Goal: Information Seeking & Learning: Find specific fact

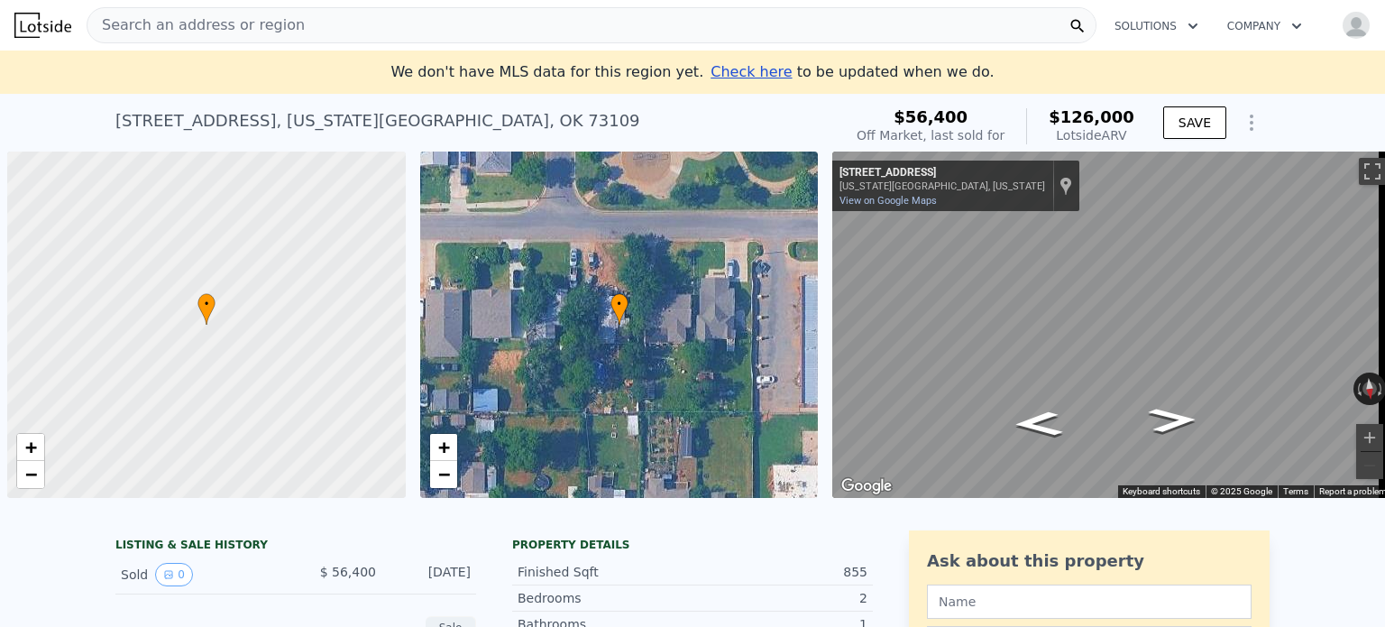
scroll to position [0, 7]
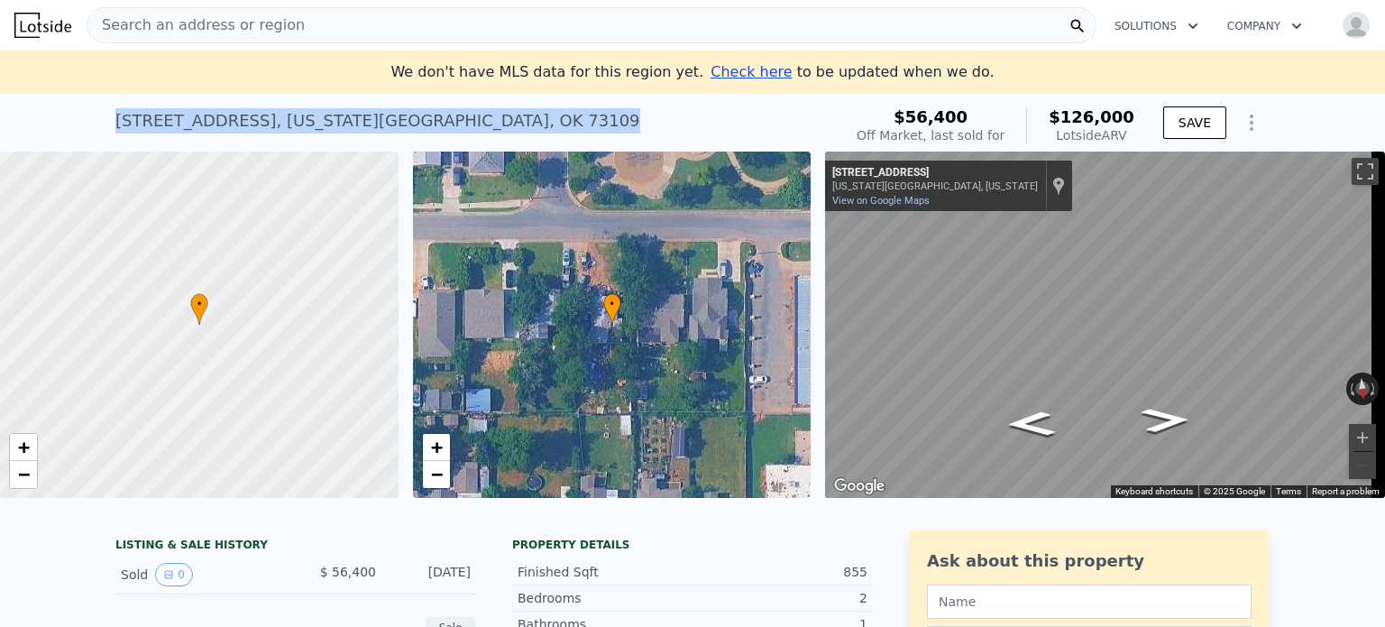
drag, startPoint x: 108, startPoint y: 118, endPoint x: 443, endPoint y: 140, distance: 335.2
click at [443, 140] on div "[STREET_ADDRESS][US_STATE] Sold [DATE] for $56,400 (~ARV $126k )" at bounding box center [474, 126] width 719 height 50
copy div "[STREET_ADDRESS][US_STATE]"
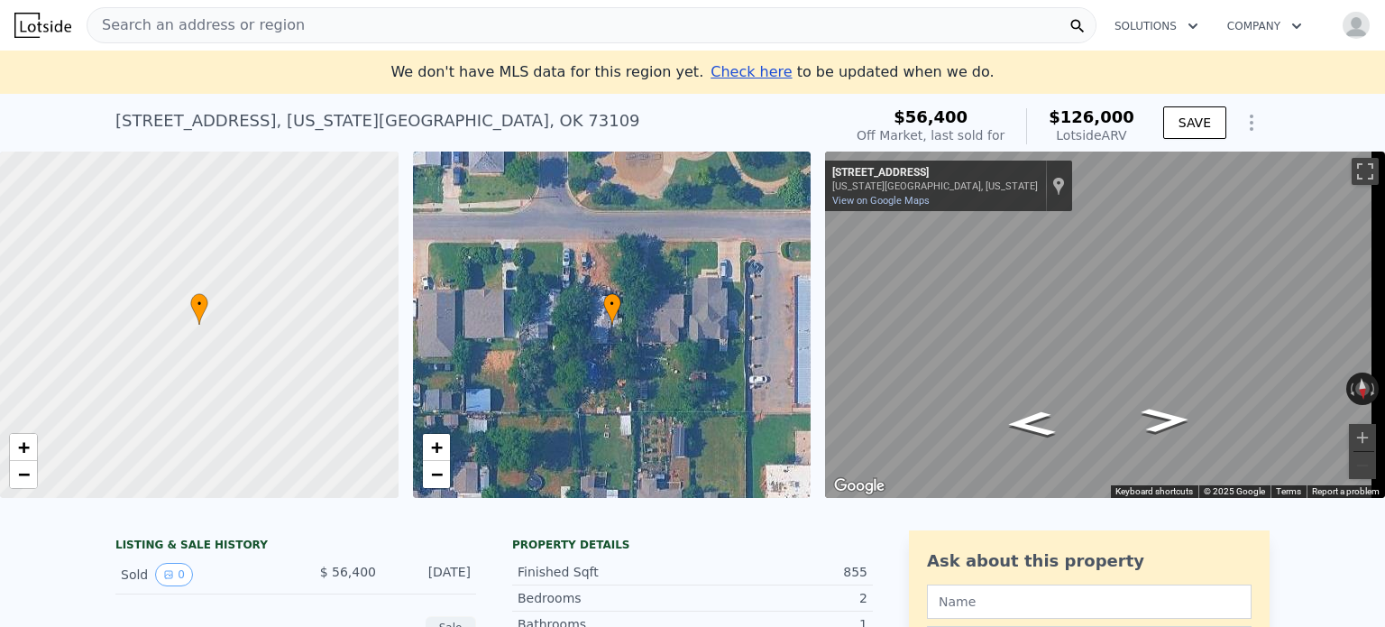
click at [169, 32] on span "Search an address or region" at bounding box center [195, 25] width 217 height 22
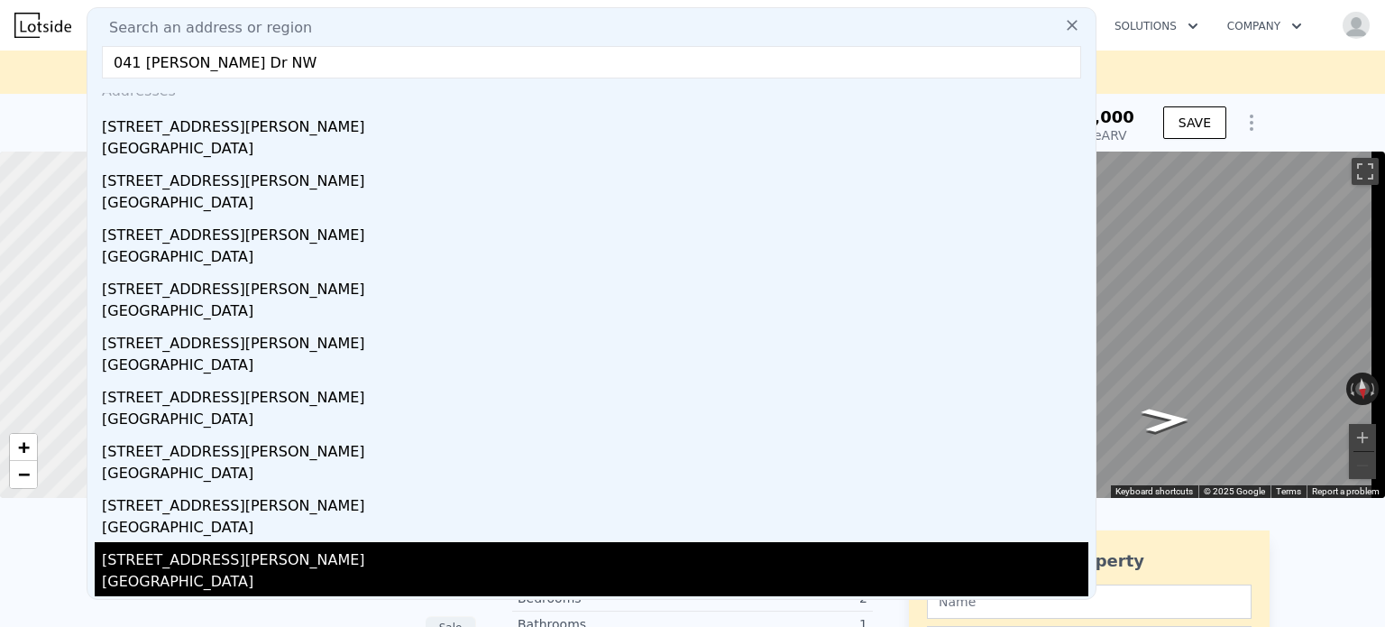
scroll to position [0, 0]
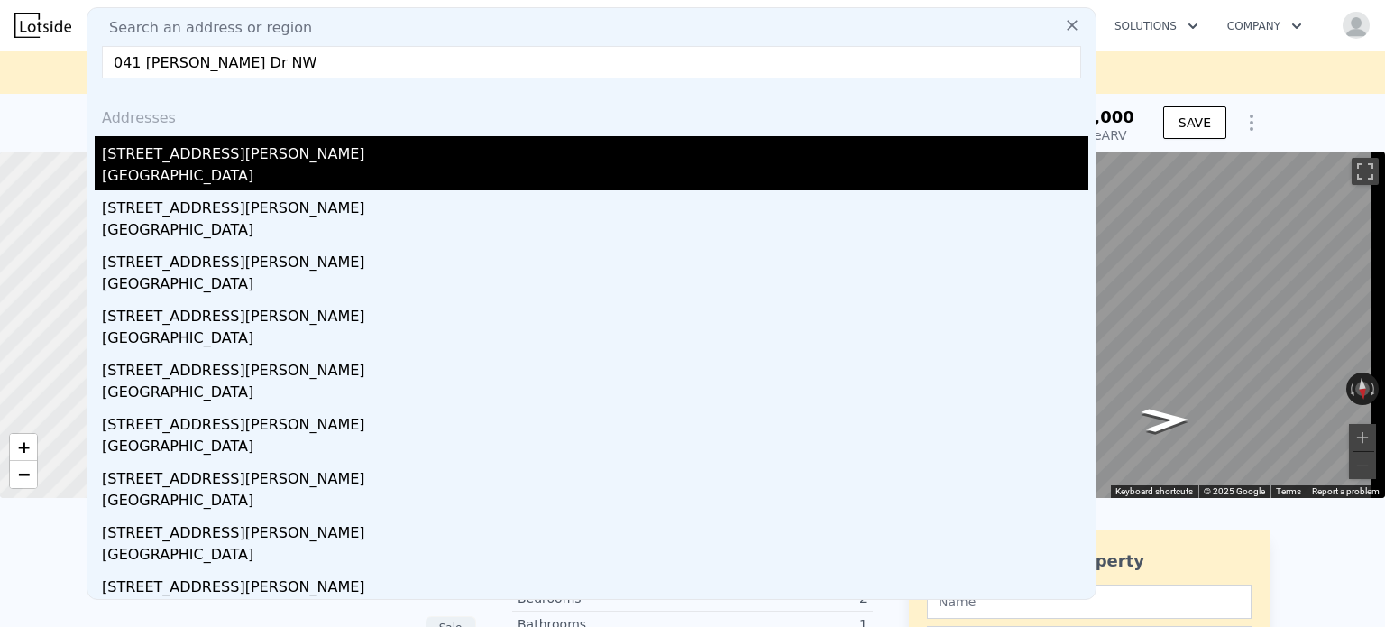
type input "041 [PERSON_NAME] Dr NW"
click at [220, 179] on div "[GEOGRAPHIC_DATA]" at bounding box center [595, 177] width 986 height 25
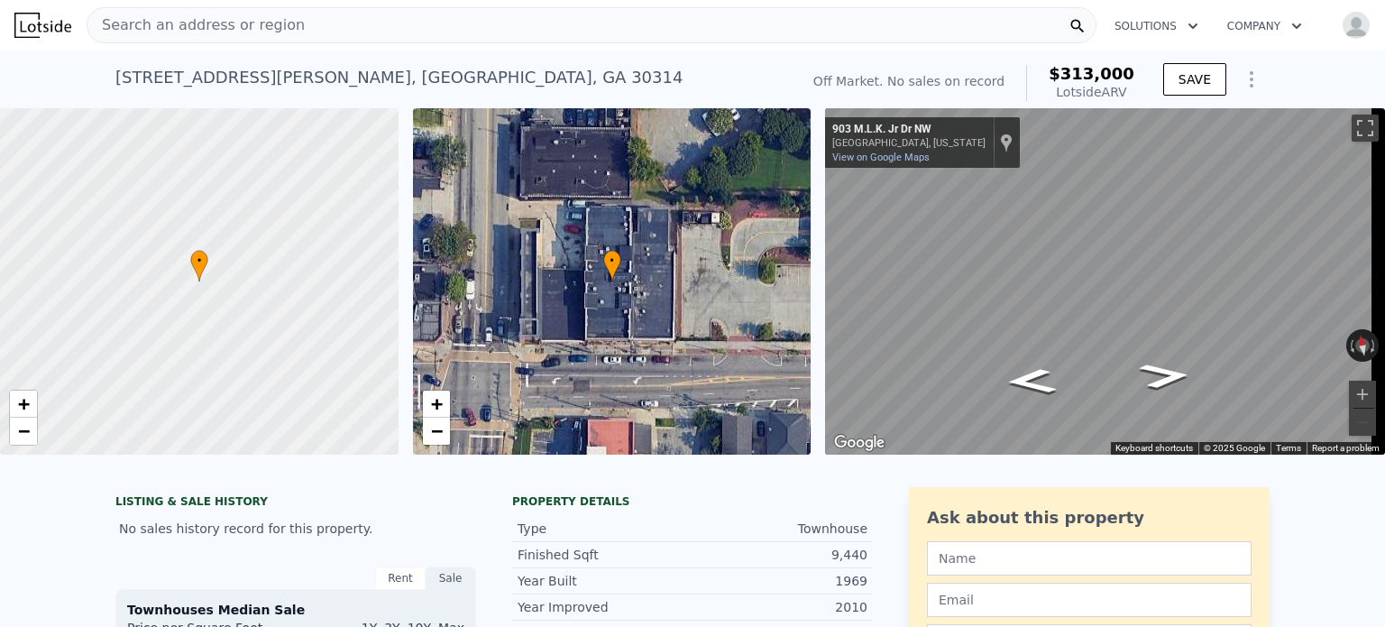
click at [274, 36] on div "Search an address or region" at bounding box center [195, 25] width 217 height 34
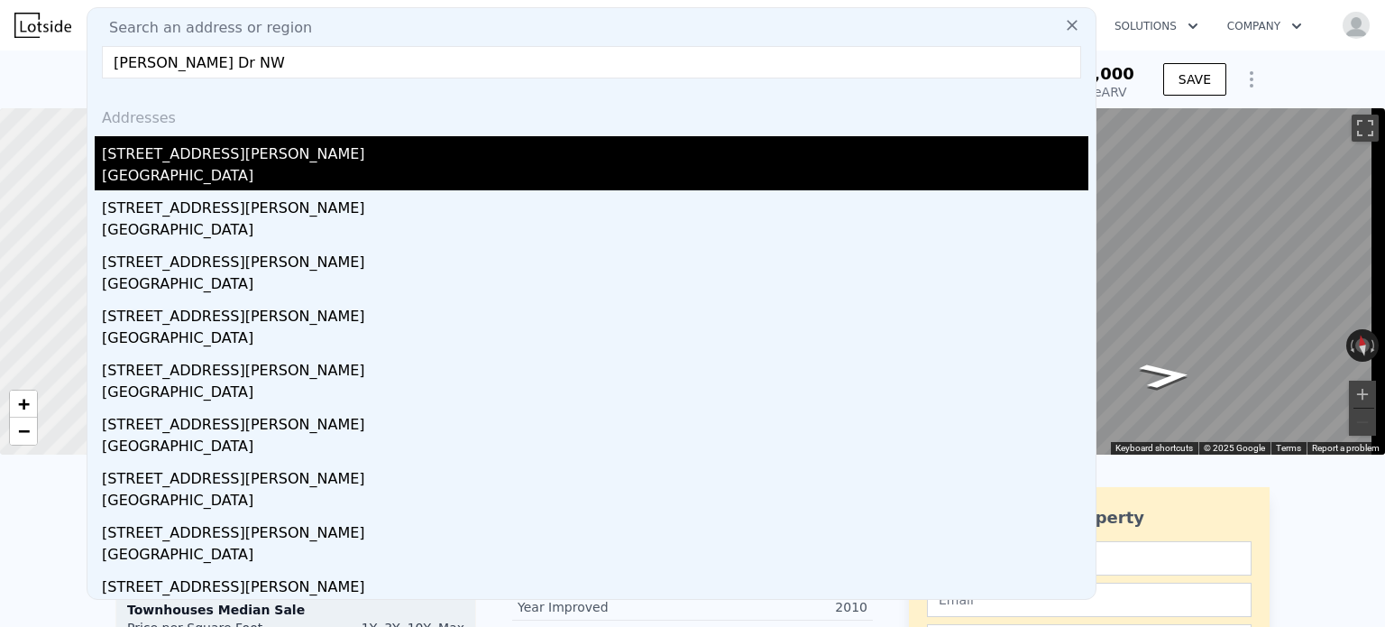
type input "[PERSON_NAME] Dr NW"
click at [190, 157] on div "[STREET_ADDRESS][PERSON_NAME]" at bounding box center [595, 150] width 986 height 29
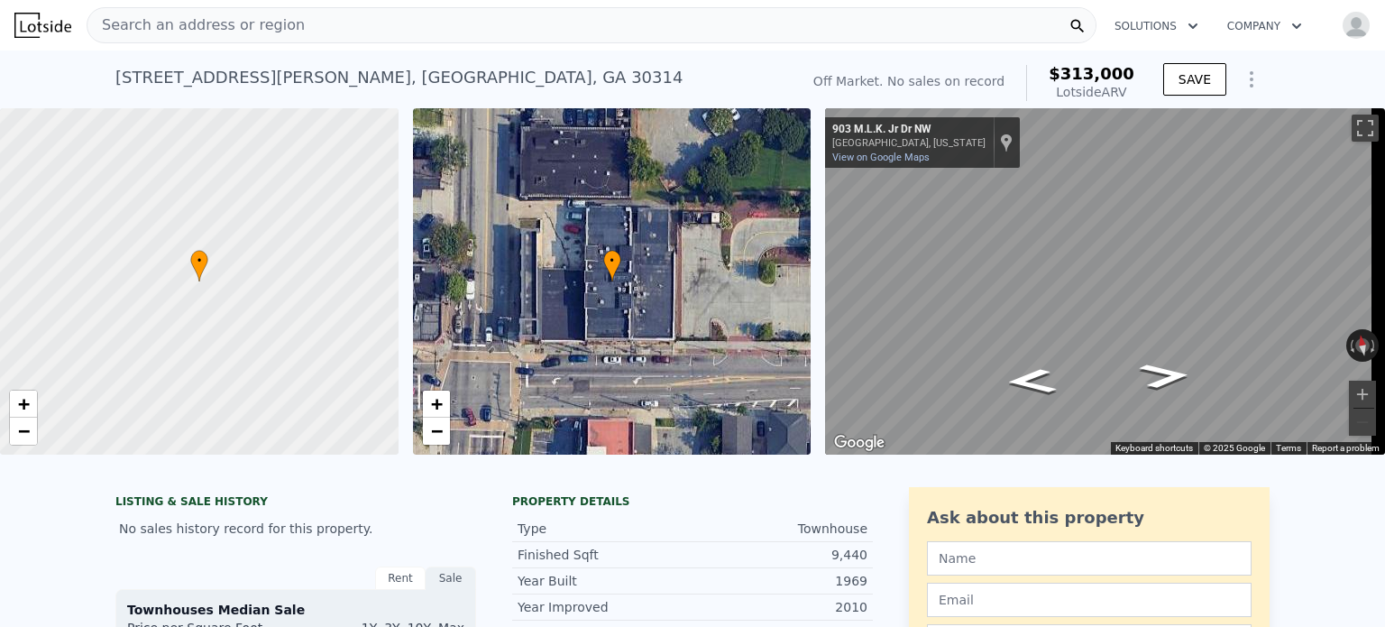
click at [314, 26] on div "Search an address or region" at bounding box center [592, 25] width 1010 height 36
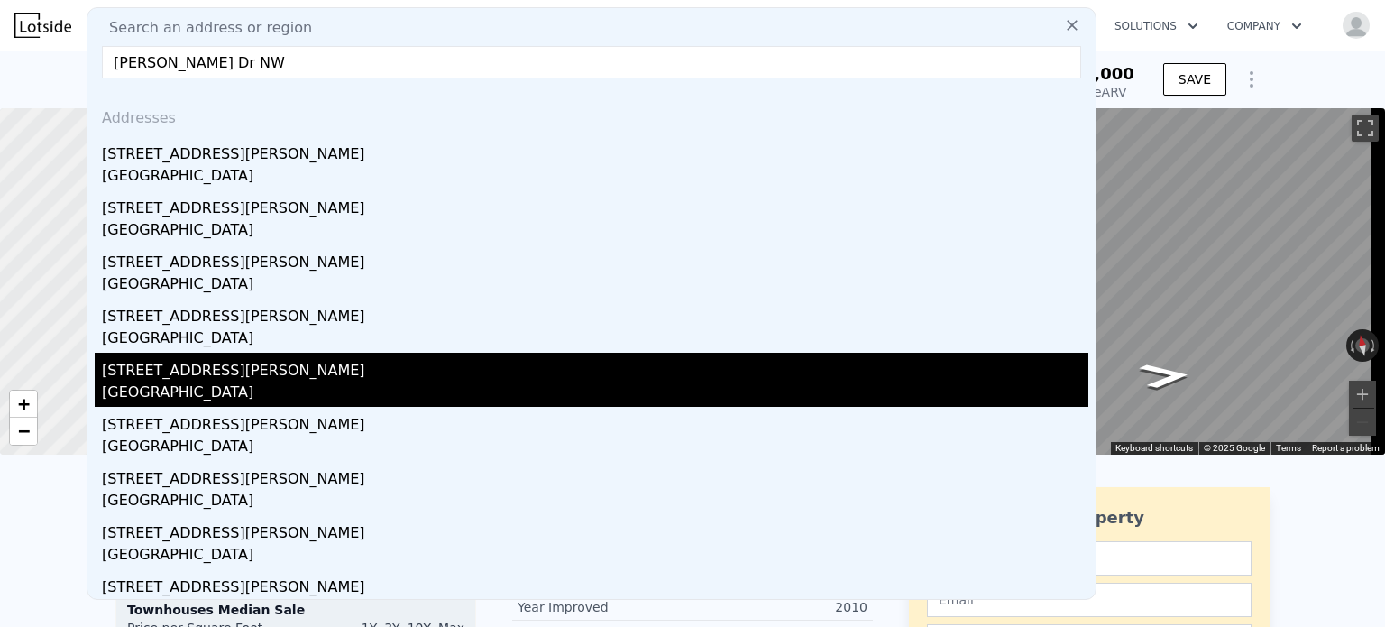
type input "[PERSON_NAME] Dr NW"
click at [226, 358] on div "[STREET_ADDRESS][PERSON_NAME]" at bounding box center [595, 367] width 986 height 29
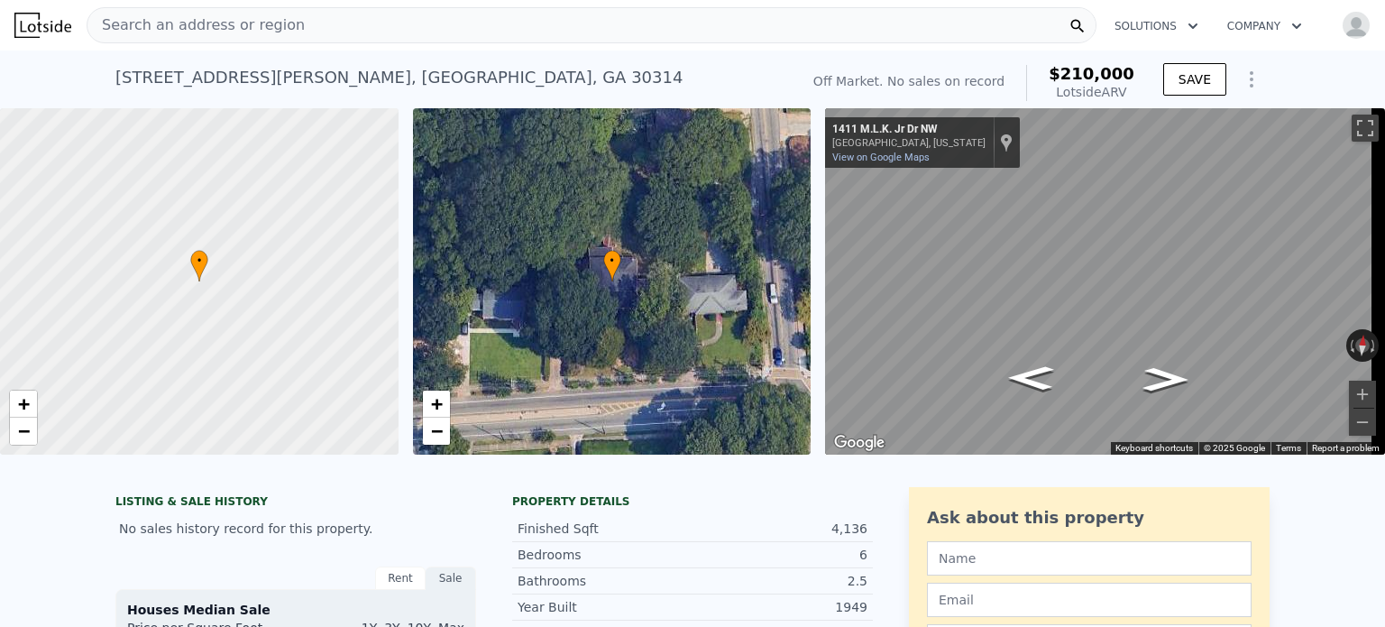
click at [292, 25] on div "Search an address or region" at bounding box center [592, 25] width 1010 height 36
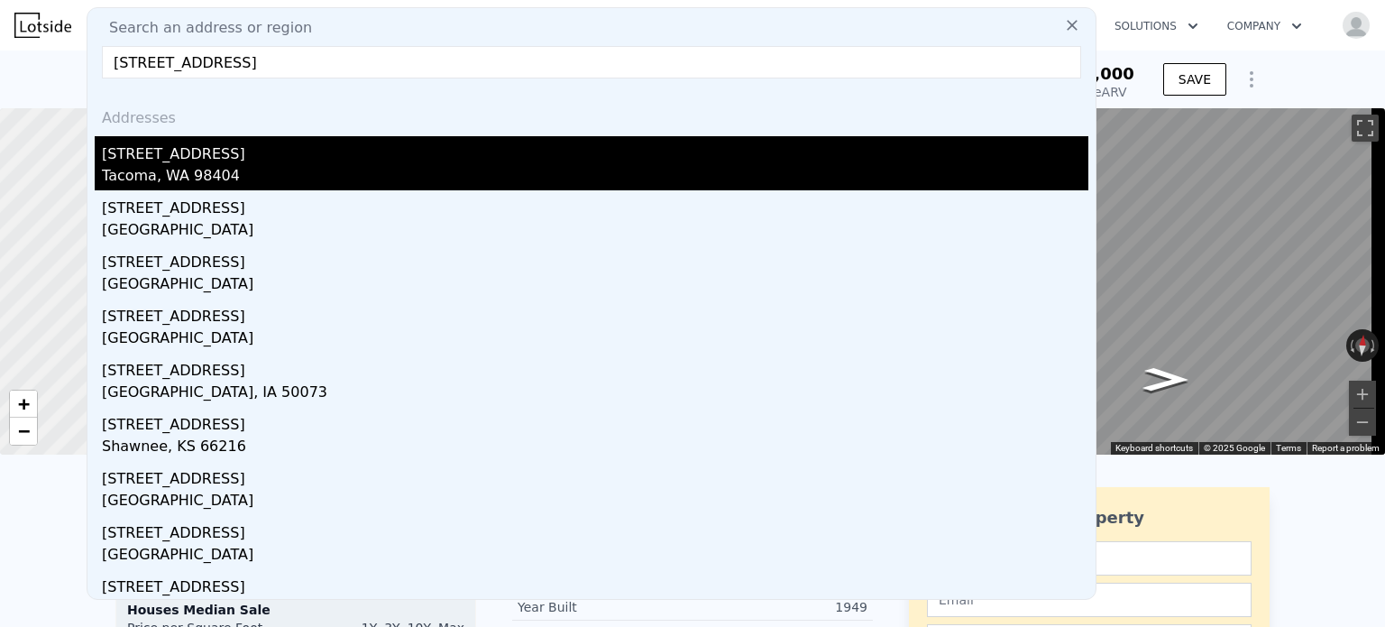
type input "[STREET_ADDRESS]"
click at [232, 165] on div "Tacoma, WA 98404" at bounding box center [595, 177] width 986 height 25
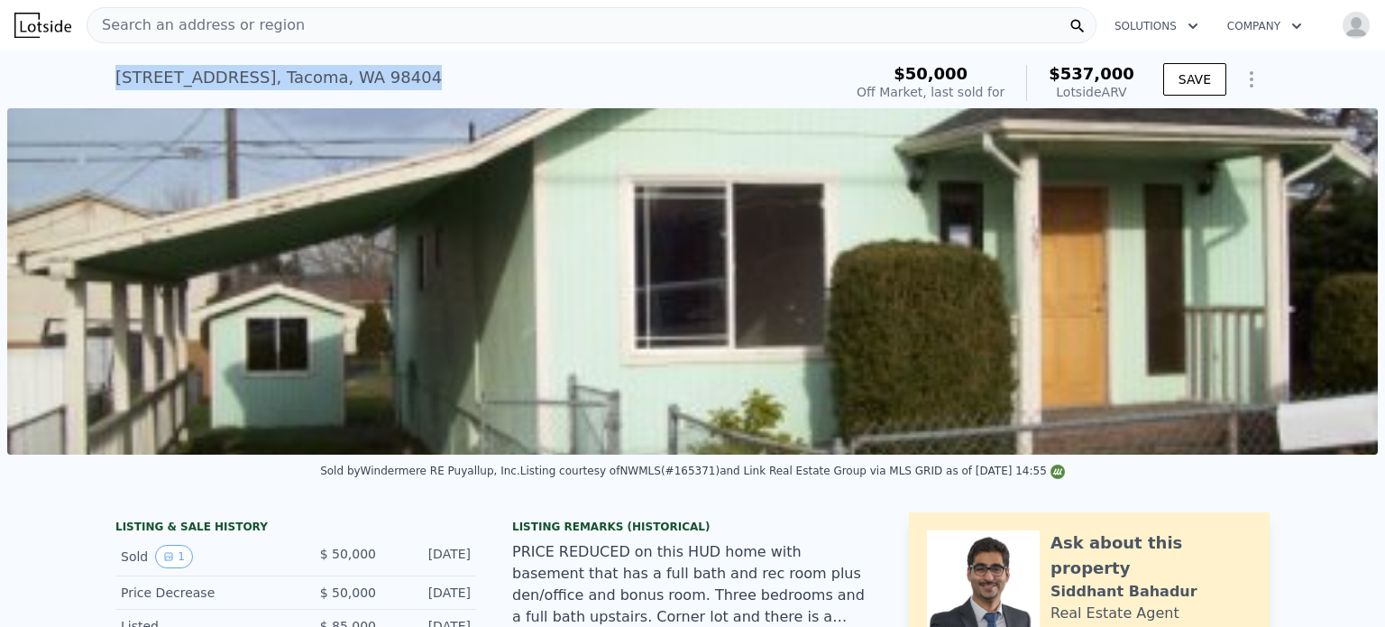
drag, startPoint x: 109, startPoint y: 77, endPoint x: 382, endPoint y: 60, distance: 273.7
click at [382, 60] on div "[STREET_ADDRESS] Sold [DATE] for $50k (~ARV $537k )" at bounding box center [474, 83] width 719 height 50
copy div "[STREET_ADDRESS]"
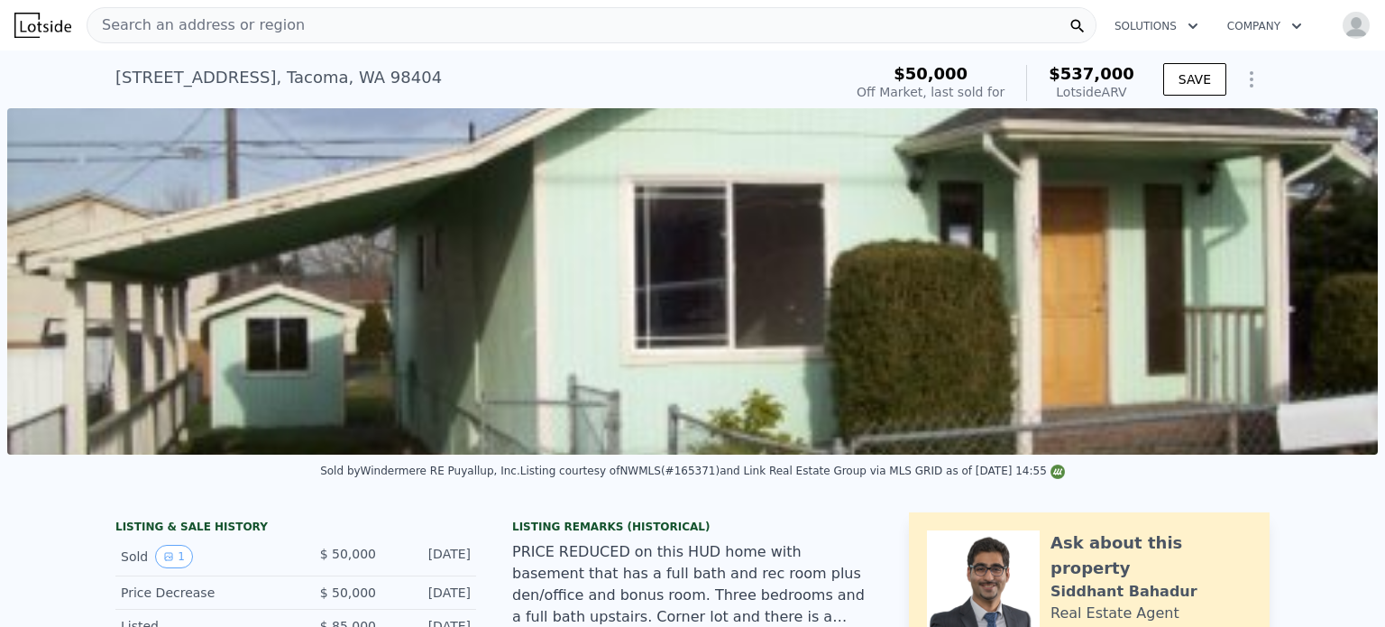
click at [214, 32] on span "Search an address or region" at bounding box center [195, 25] width 217 height 22
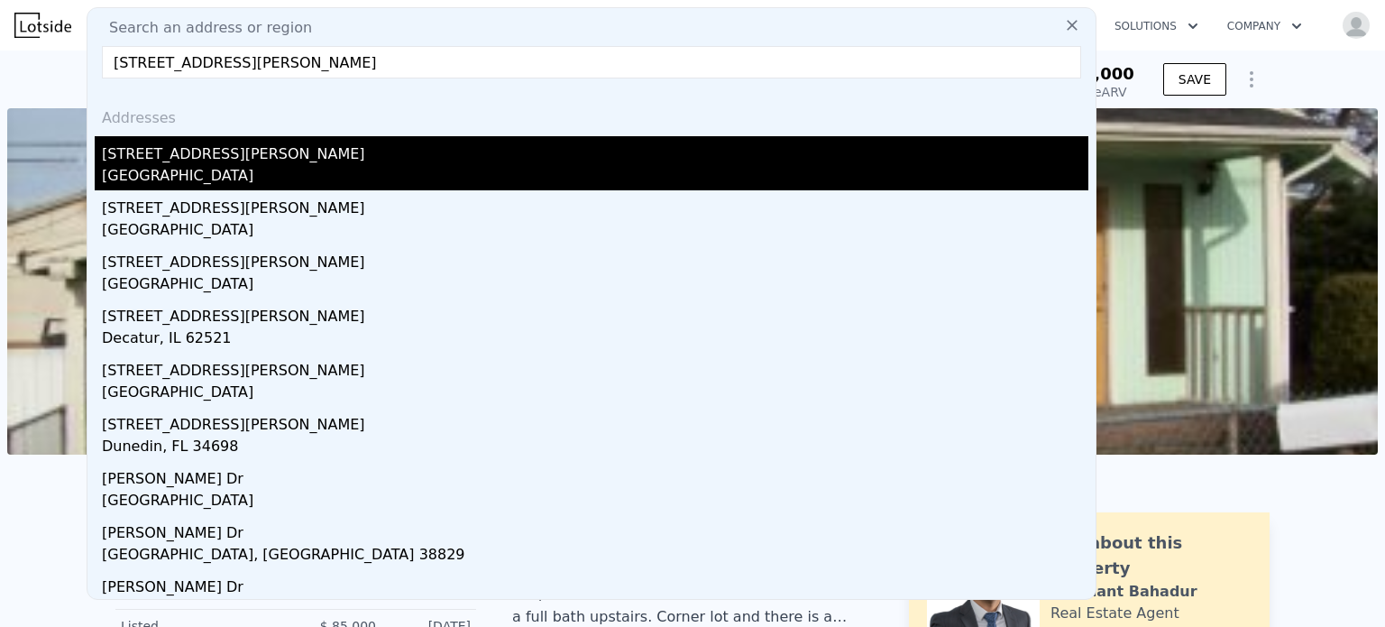
type input "[STREET_ADDRESS][PERSON_NAME]"
click at [266, 147] on div "[STREET_ADDRESS][PERSON_NAME]" at bounding box center [595, 150] width 986 height 29
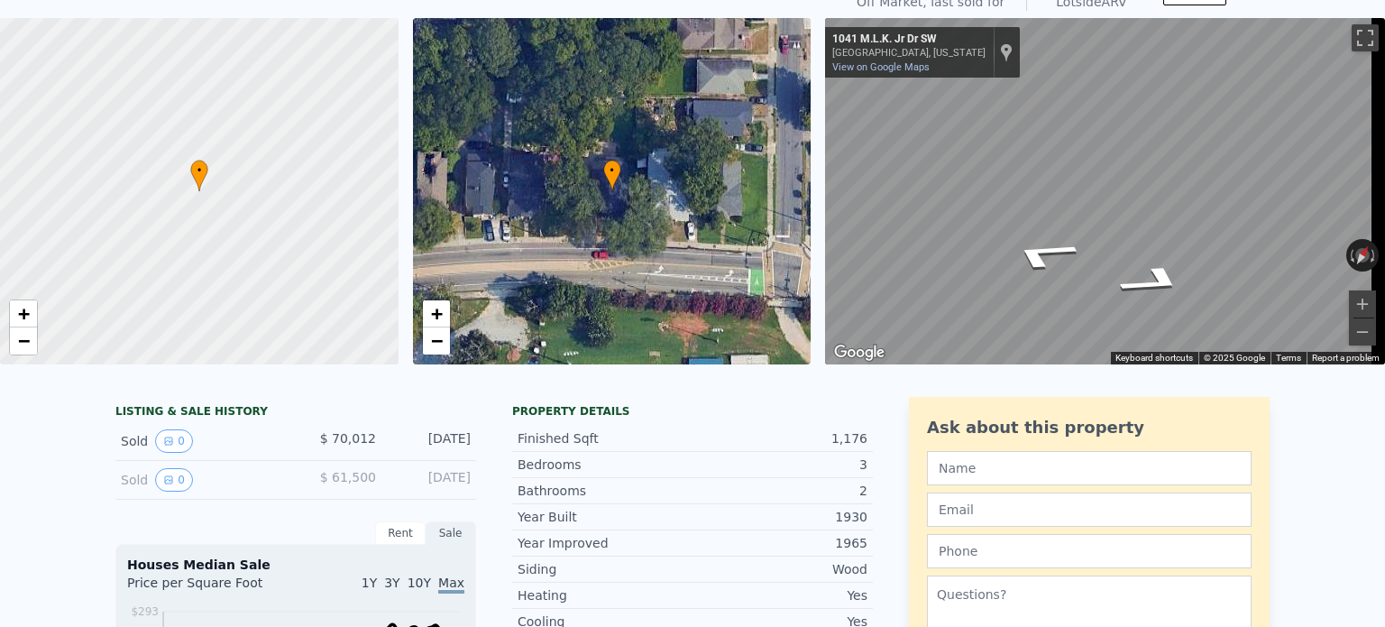
scroll to position [6, 0]
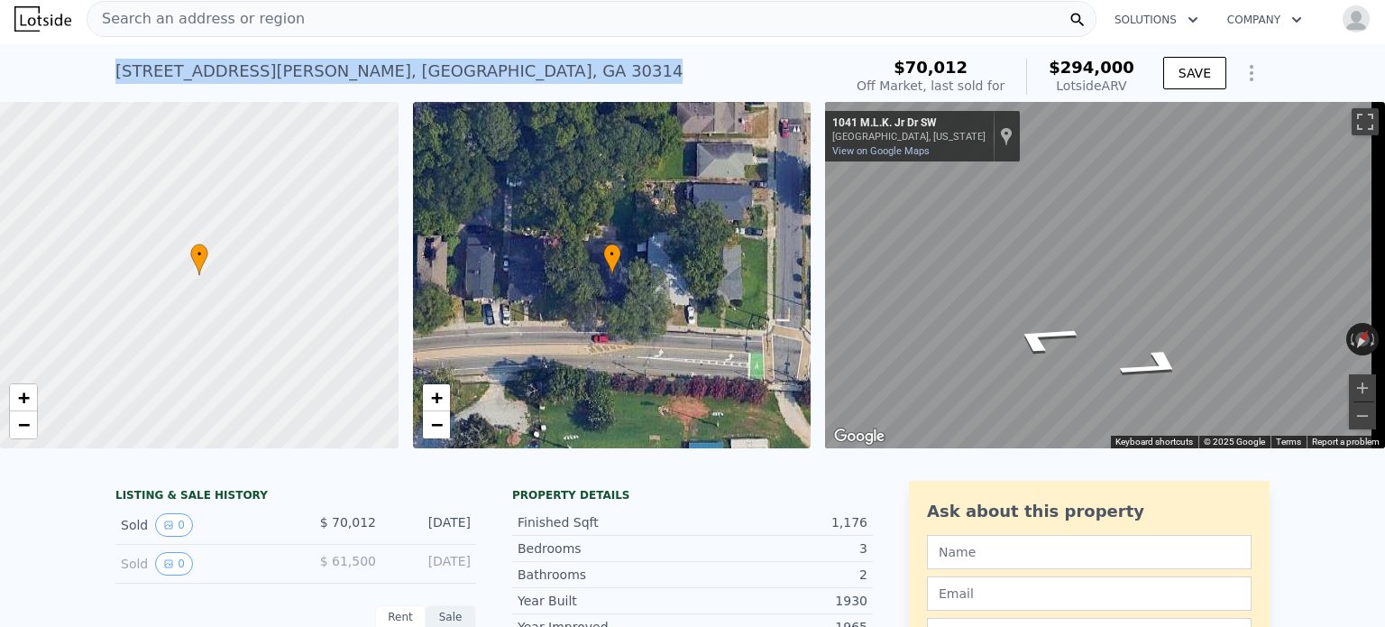
drag, startPoint x: 112, startPoint y: 64, endPoint x: 506, endPoint y: 80, distance: 394.3
click at [506, 80] on div "[STREET_ADDRESS][PERSON_NAME] Sold [DATE] for $70,012 (~ARV $294k )" at bounding box center [474, 76] width 719 height 50
copy div "[STREET_ADDRESS][PERSON_NAME]"
click at [444, 427] on link "−" at bounding box center [436, 424] width 27 height 27
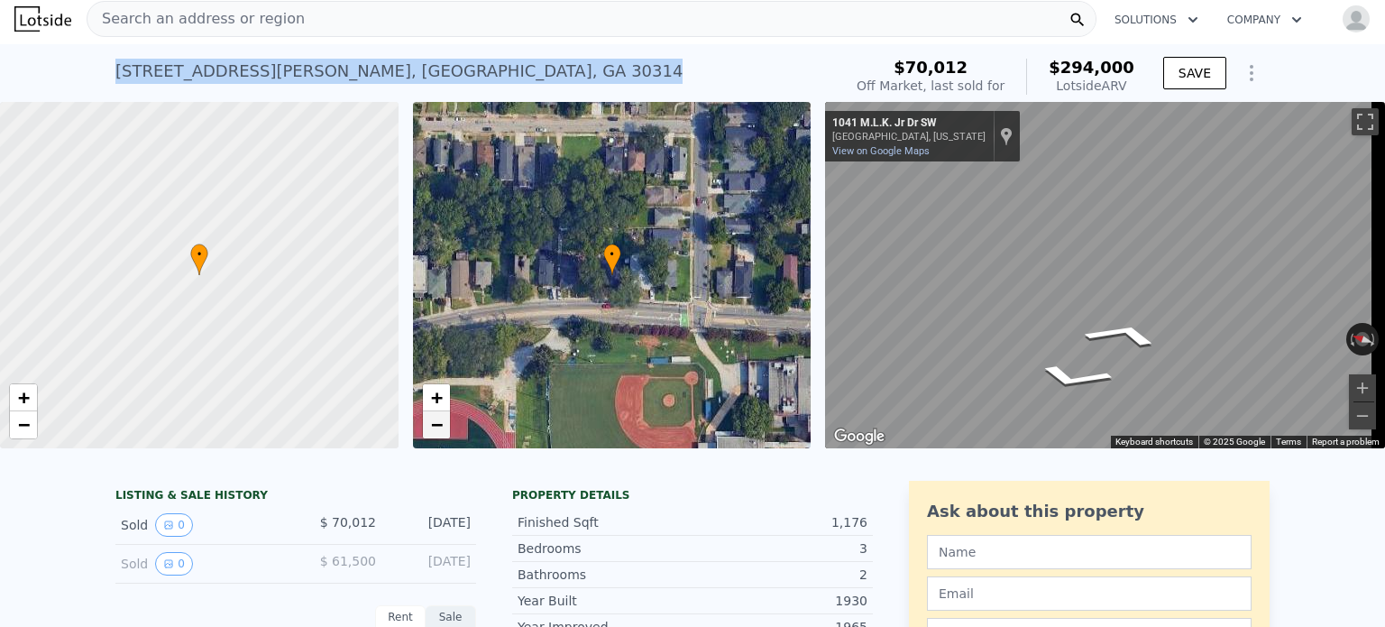
click at [441, 427] on span "−" at bounding box center [436, 424] width 12 height 23
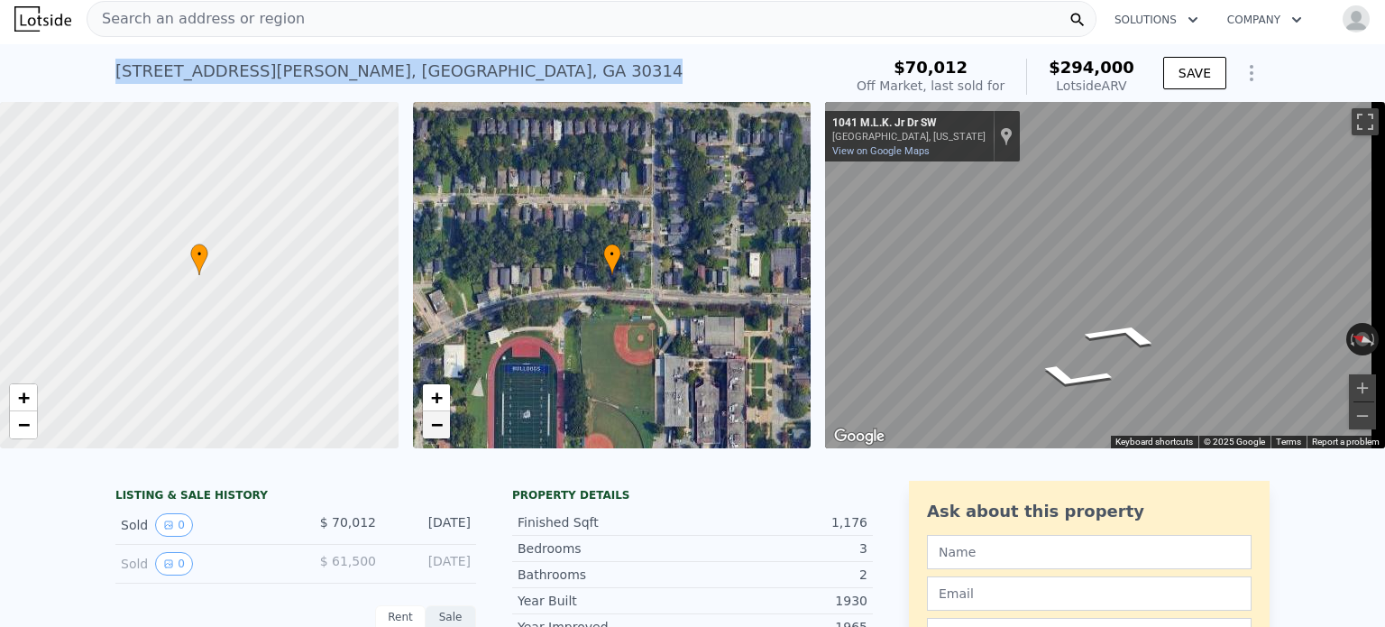
click at [441, 427] on span "−" at bounding box center [436, 424] width 12 height 23
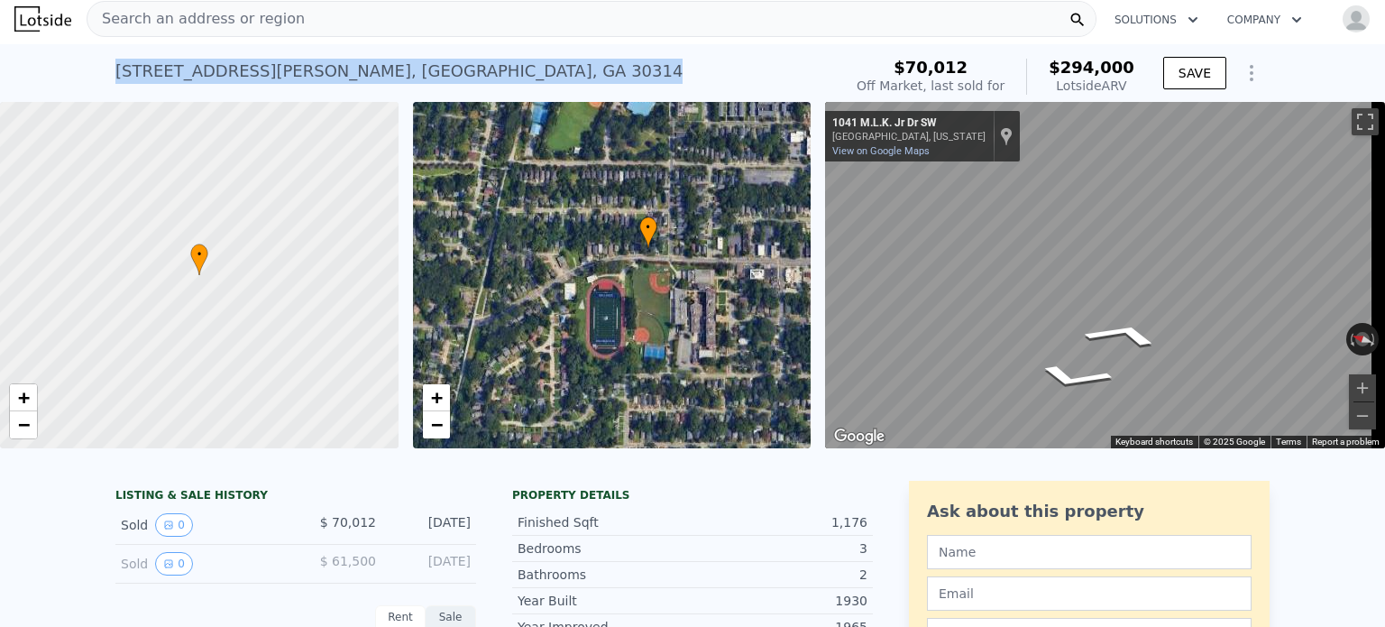
drag, startPoint x: 678, startPoint y: 250, endPoint x: 714, endPoint y: 223, distance: 45.1
click at [714, 223] on div "• + −" at bounding box center [612, 275] width 398 height 346
drag, startPoint x: 429, startPoint y: 427, endPoint x: 515, endPoint y: 399, distance: 90.1
click at [429, 427] on link "−" at bounding box center [436, 424] width 27 height 27
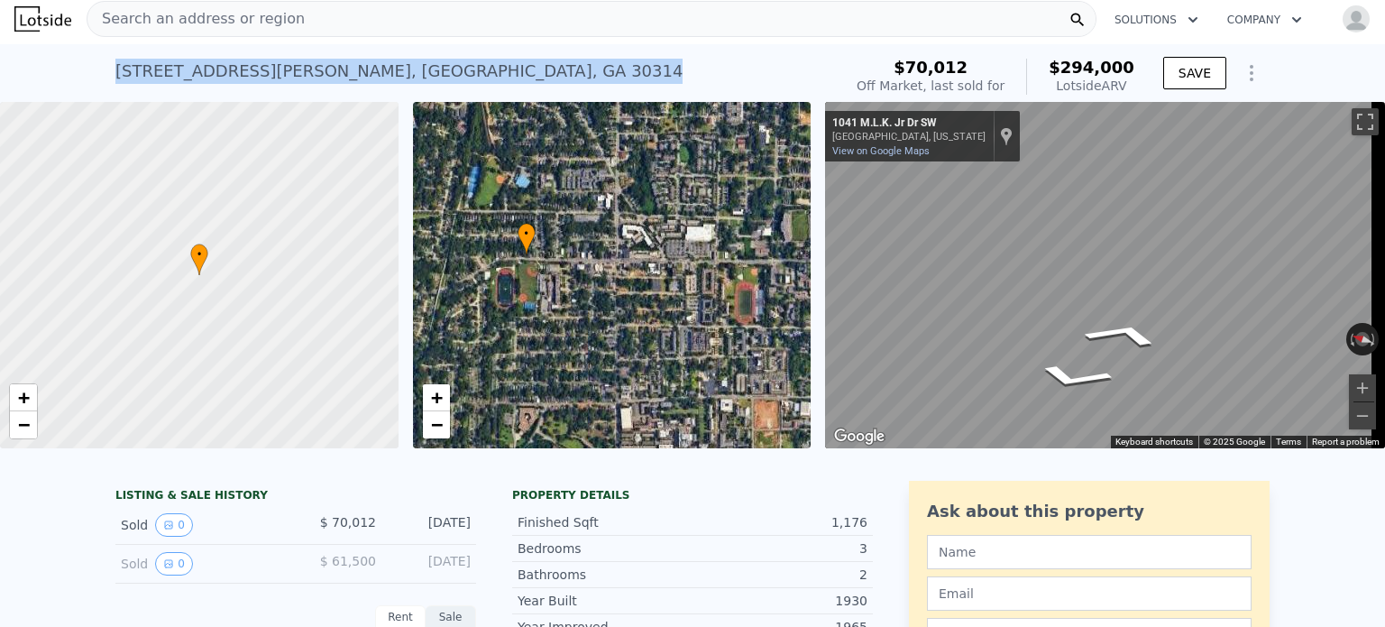
drag, startPoint x: 750, startPoint y: 322, endPoint x: 648, endPoint y: 315, distance: 102.1
click at [648, 315] on div "• + −" at bounding box center [612, 275] width 398 height 346
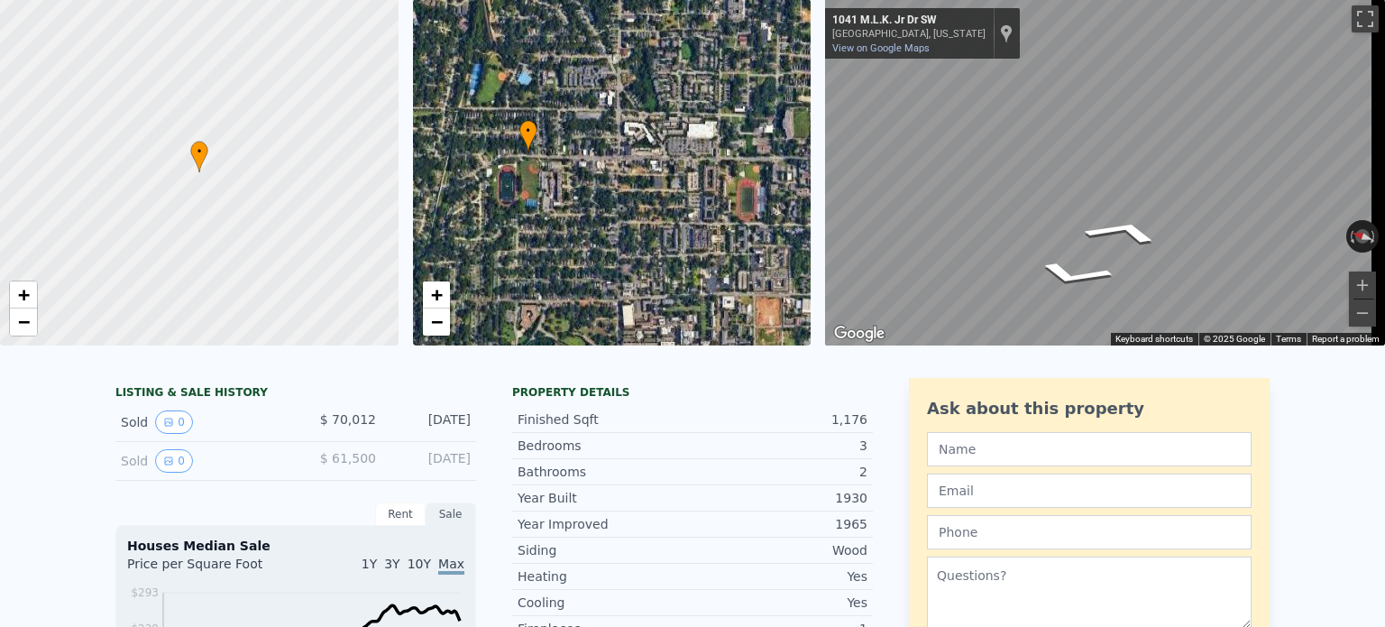
scroll to position [0, 0]
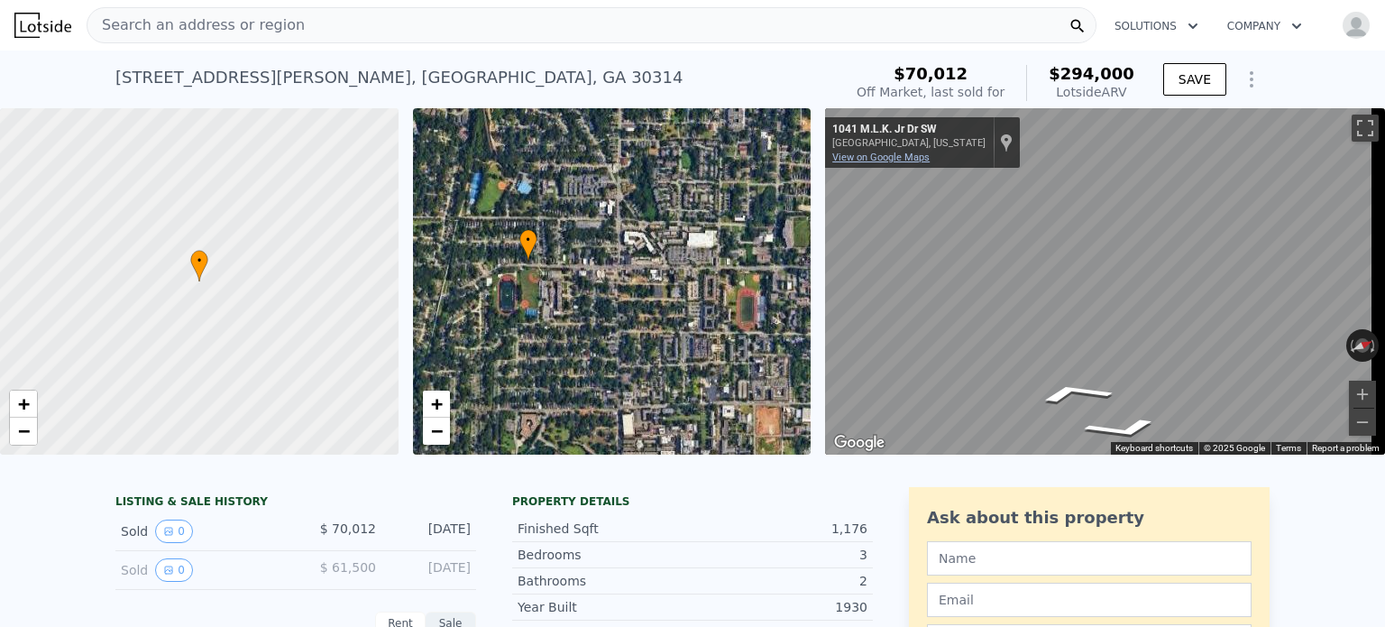
click at [895, 152] on link "View on Google Maps" at bounding box center [880, 157] width 97 height 12
